Goal: Task Accomplishment & Management: Complete application form

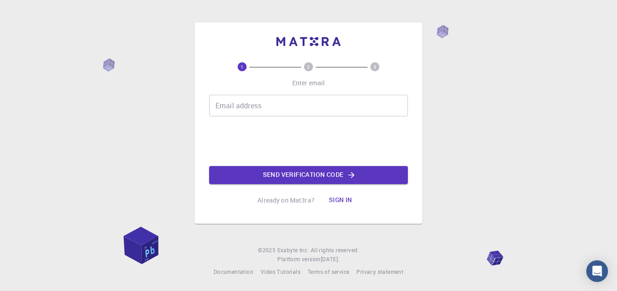
click at [260, 112] on input "Email address" at bounding box center [308, 106] width 199 height 22
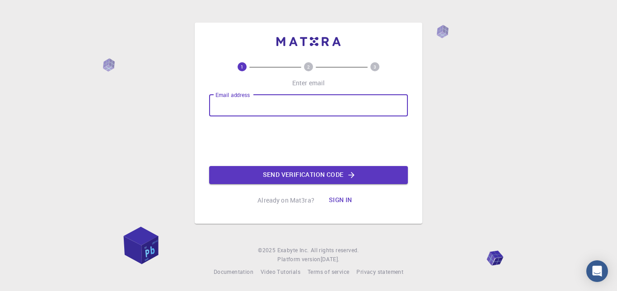
type input "[EMAIL_ADDRESS][DOMAIN_NAME]"
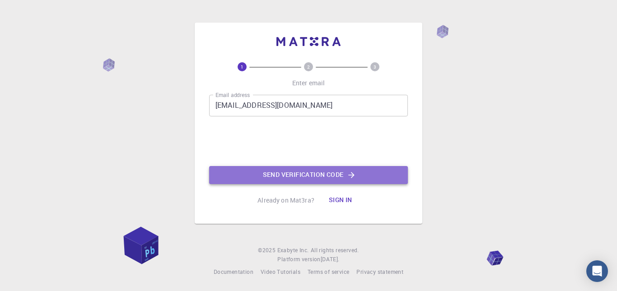
click at [287, 178] on button "Send verification code" at bounding box center [308, 175] width 199 height 18
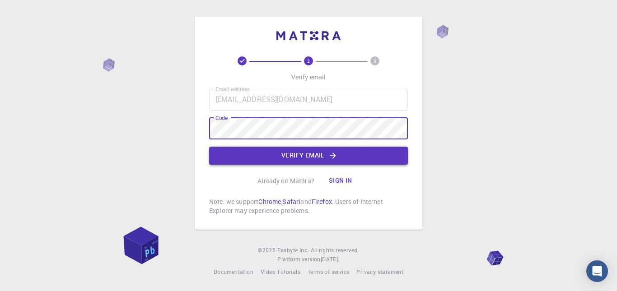
click at [257, 155] on button "Verify email" at bounding box center [308, 156] width 199 height 18
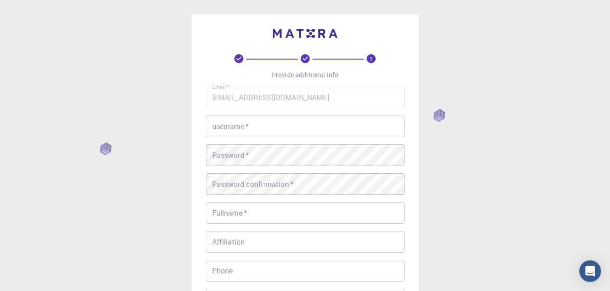
click at [234, 122] on div "username   * username   *" at bounding box center [305, 127] width 199 height 22
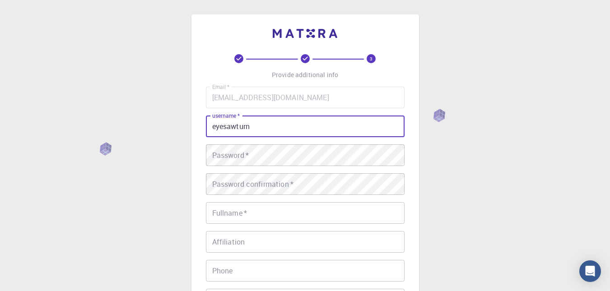
type input "eyesawturn"
click at [234, 153] on div "Password   * Password   *" at bounding box center [305, 156] width 199 height 22
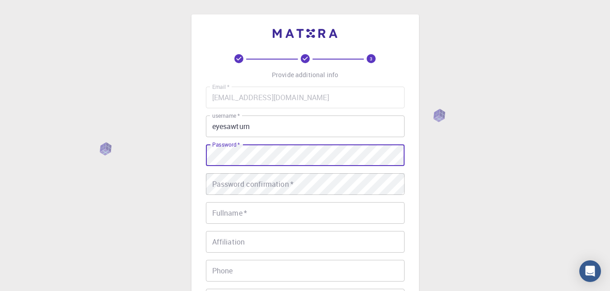
click at [475, 117] on div "3 Provide additional info Email   * [EMAIL_ADDRESS][DOMAIN_NAME] Email   * user…" at bounding box center [305, 230] width 610 height 460
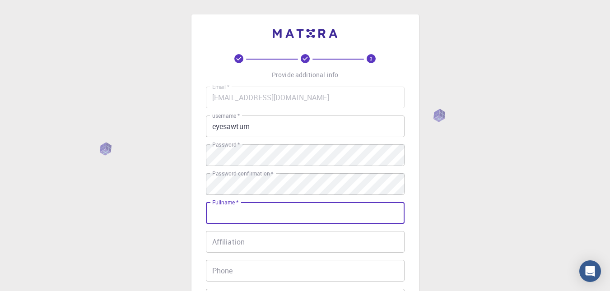
click at [294, 215] on input "Fullname   *" at bounding box center [305, 213] width 199 height 22
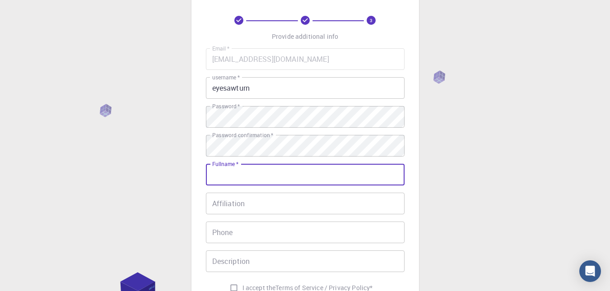
scroll to position [90, 0]
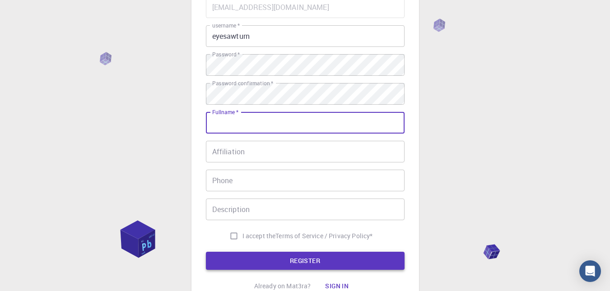
click at [283, 262] on button "REGISTER" at bounding box center [305, 261] width 199 height 18
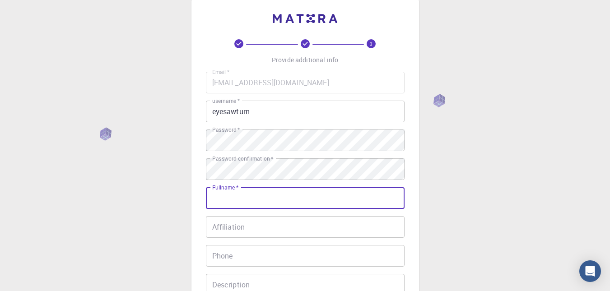
scroll to position [0, 0]
